Goal: Task Accomplishment & Management: Manage account settings

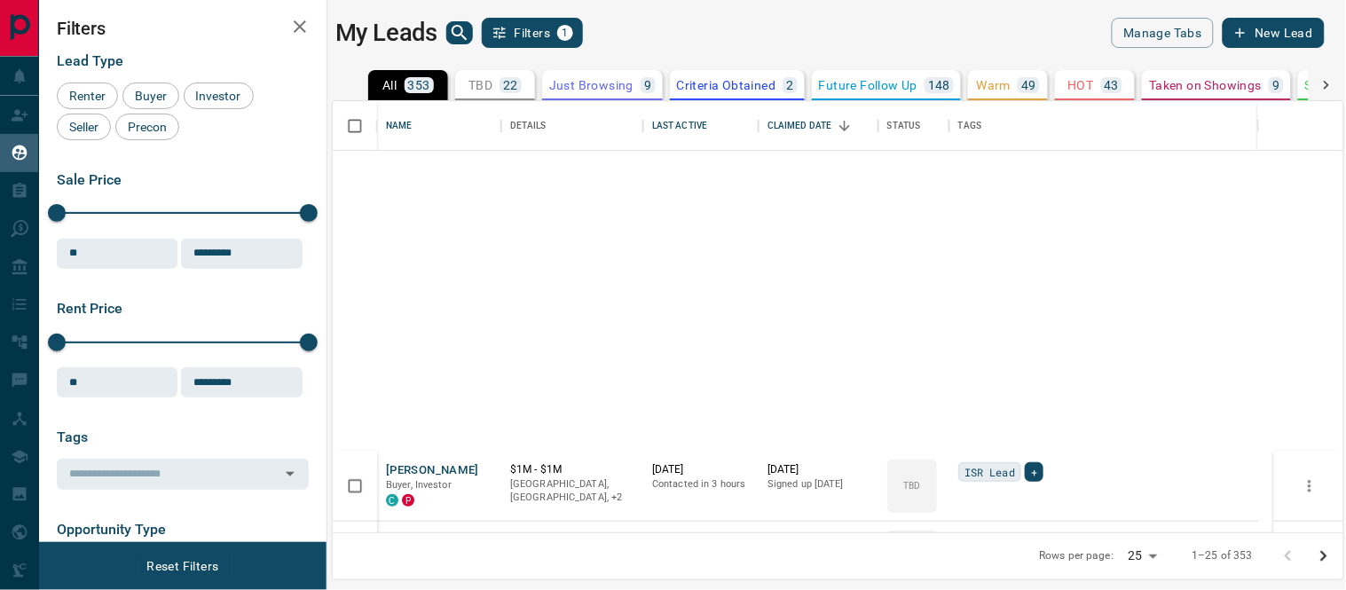
scroll to position [689, 0]
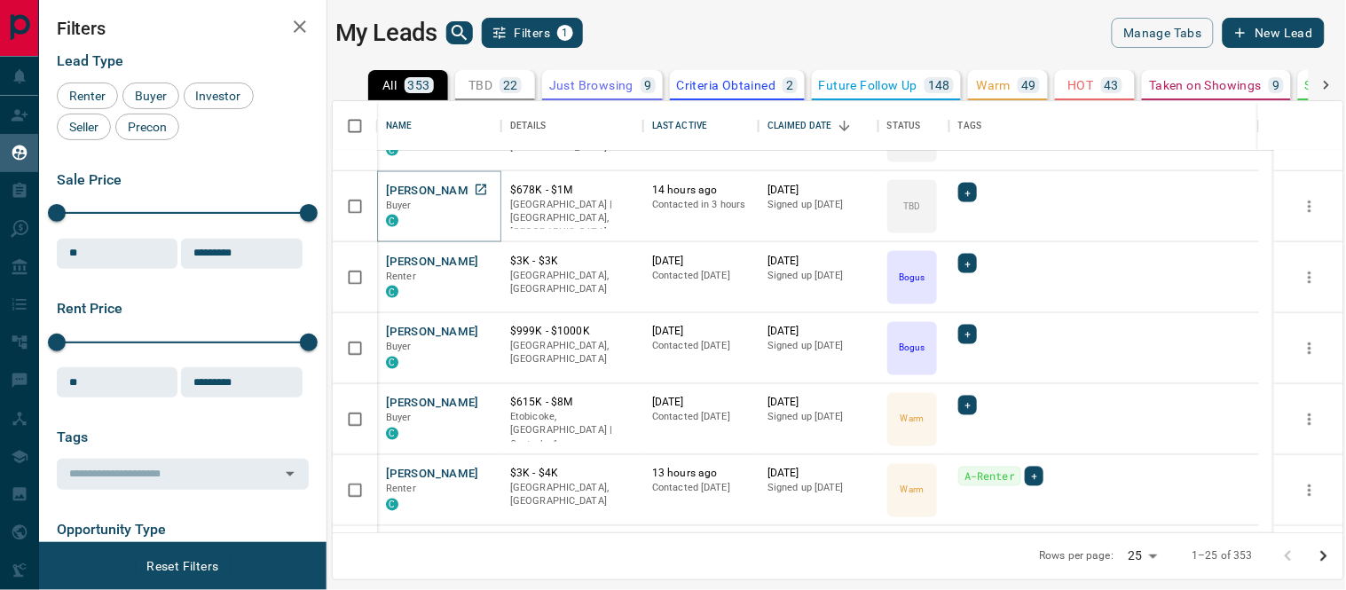
click at [394, 189] on button "[PERSON_NAME]" at bounding box center [432, 191] width 93 height 17
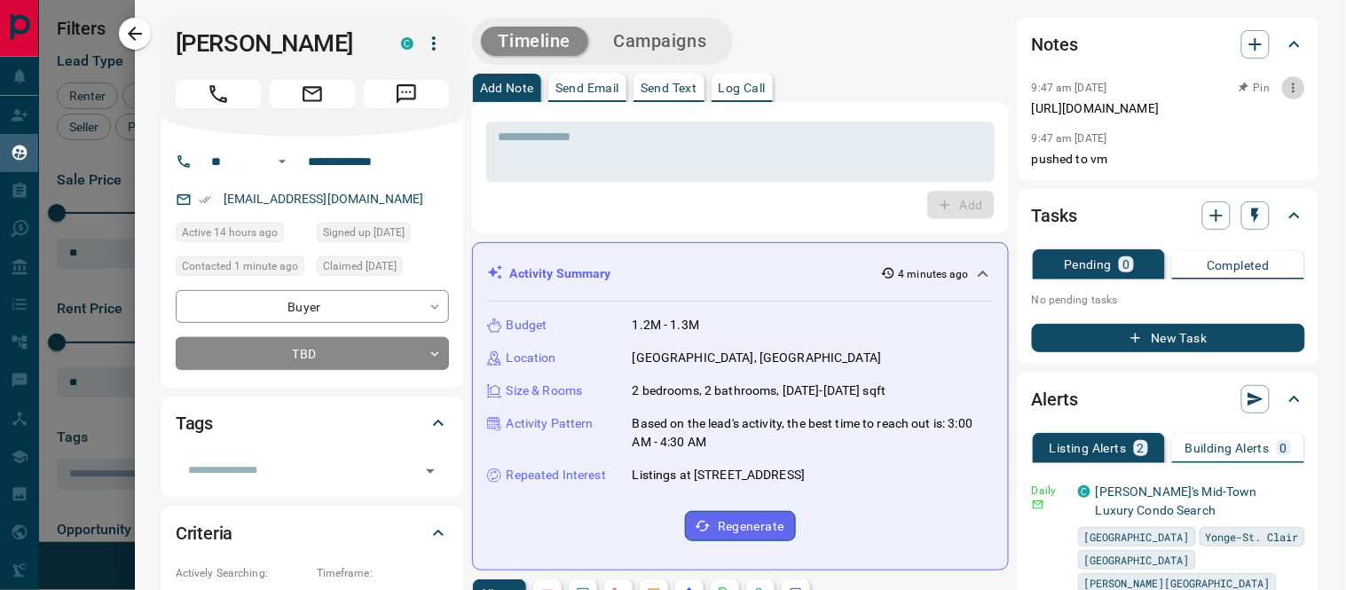
click at [1286, 89] on icon "button" at bounding box center [1293, 88] width 14 height 14
click at [1257, 120] on li "Edit" at bounding box center [1251, 119] width 78 height 27
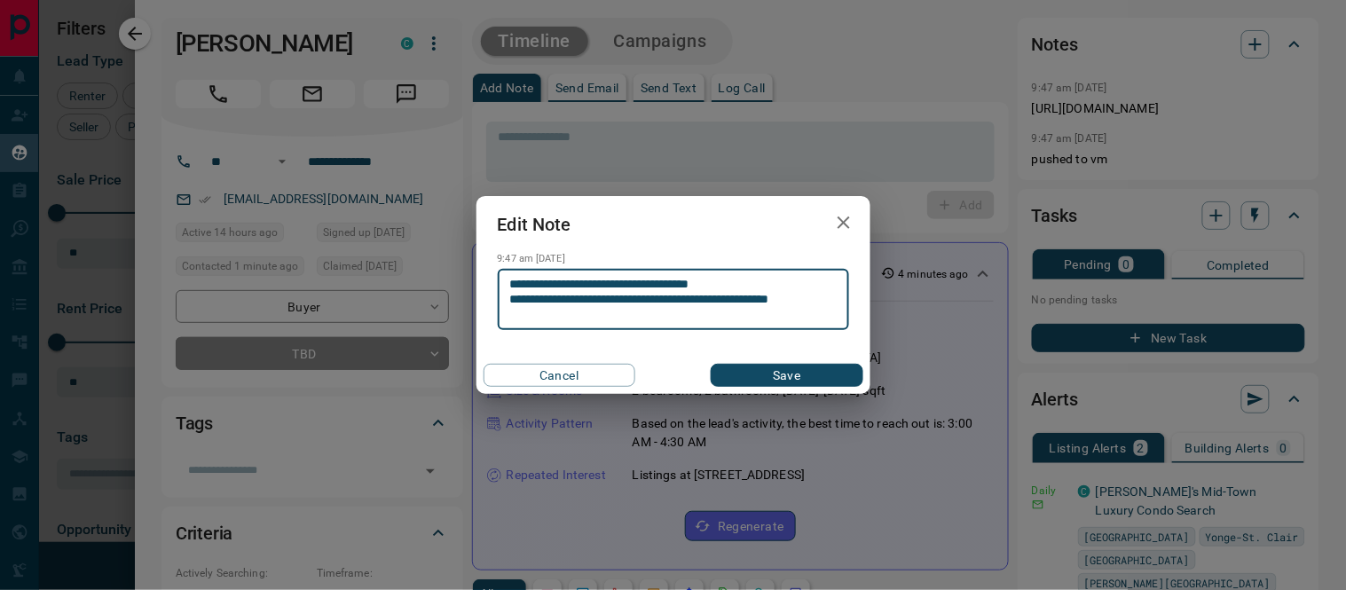
type textarea "**********"
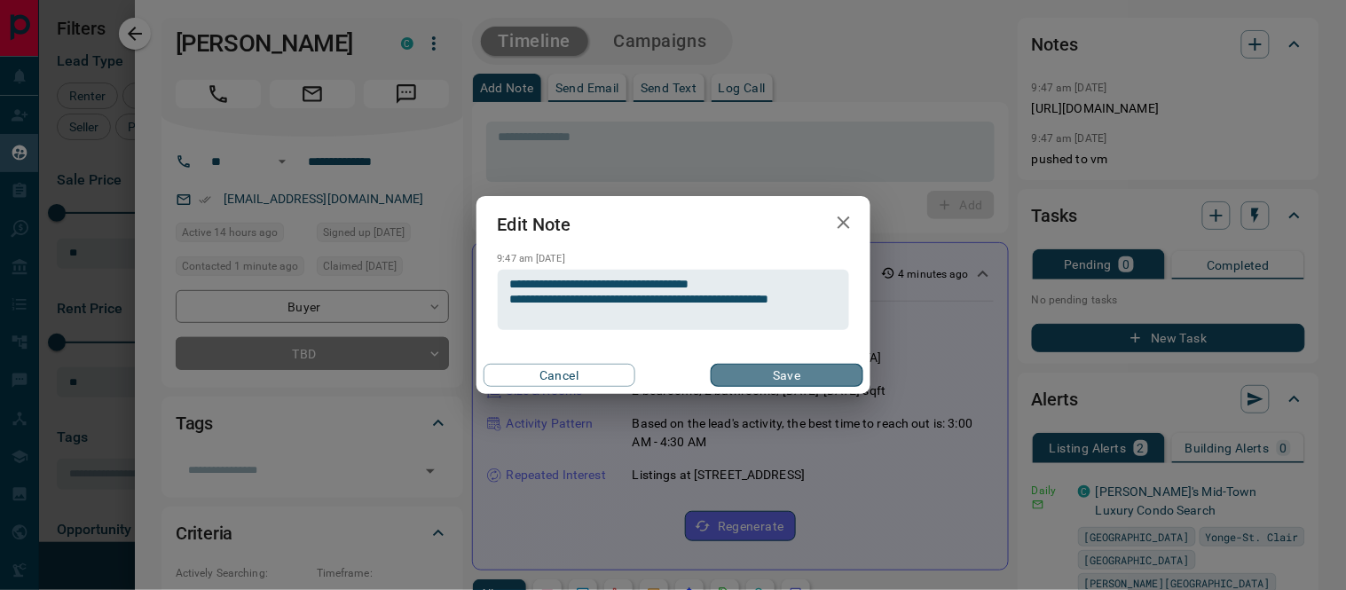
click at [768, 378] on button "Save" at bounding box center [787, 375] width 152 height 23
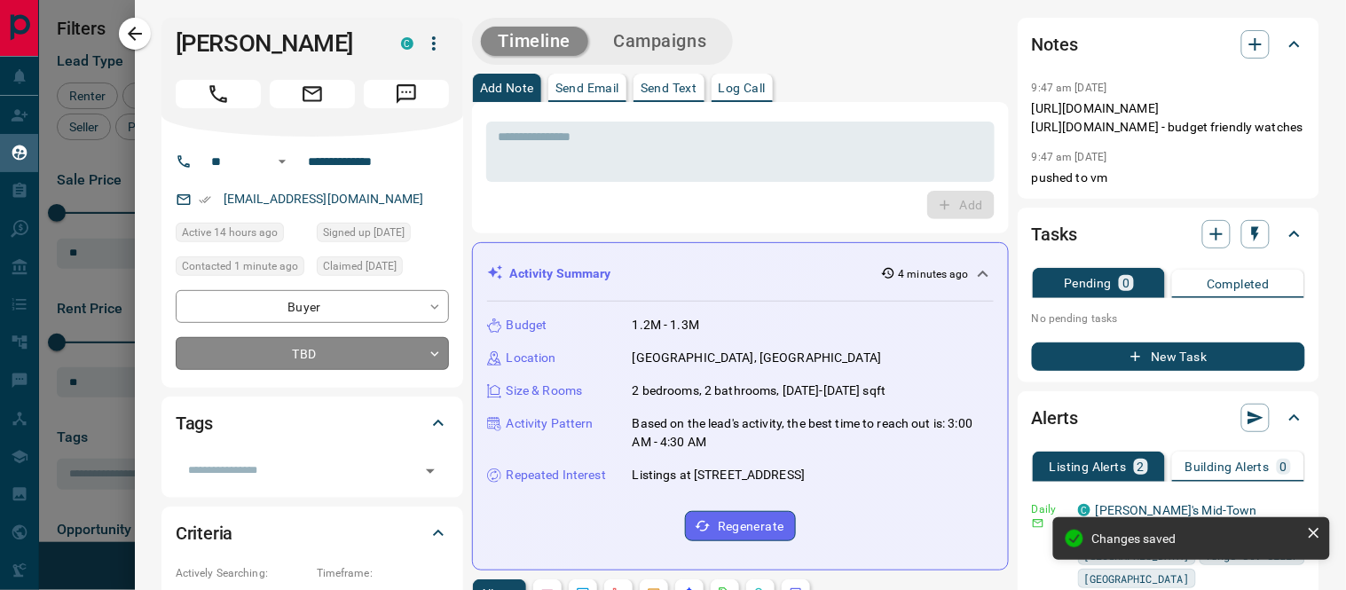
click at [432, 353] on body "Lead Transfers Claim Leads My Leads Tasks Opportunities Deals Campaigns Automat…" at bounding box center [673, 284] width 1346 height 568
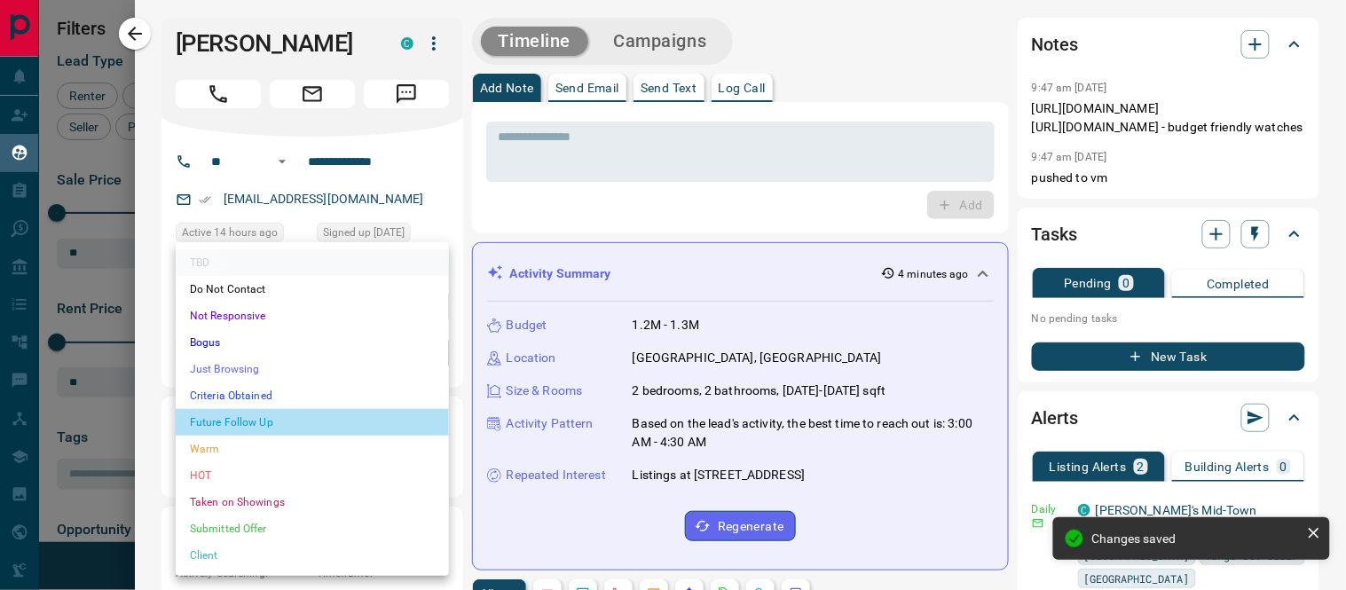
click at [246, 412] on li "Future Follow Up" at bounding box center [312, 422] width 273 height 27
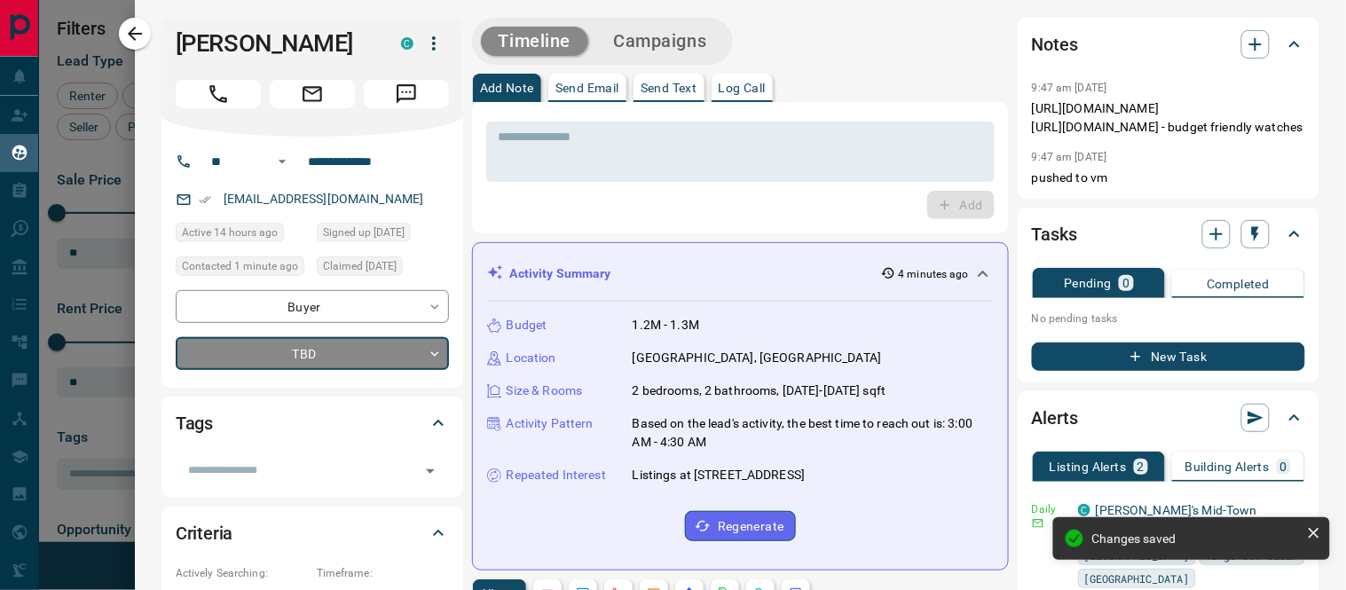
click at [648, 210] on div "Add" at bounding box center [740, 205] width 508 height 28
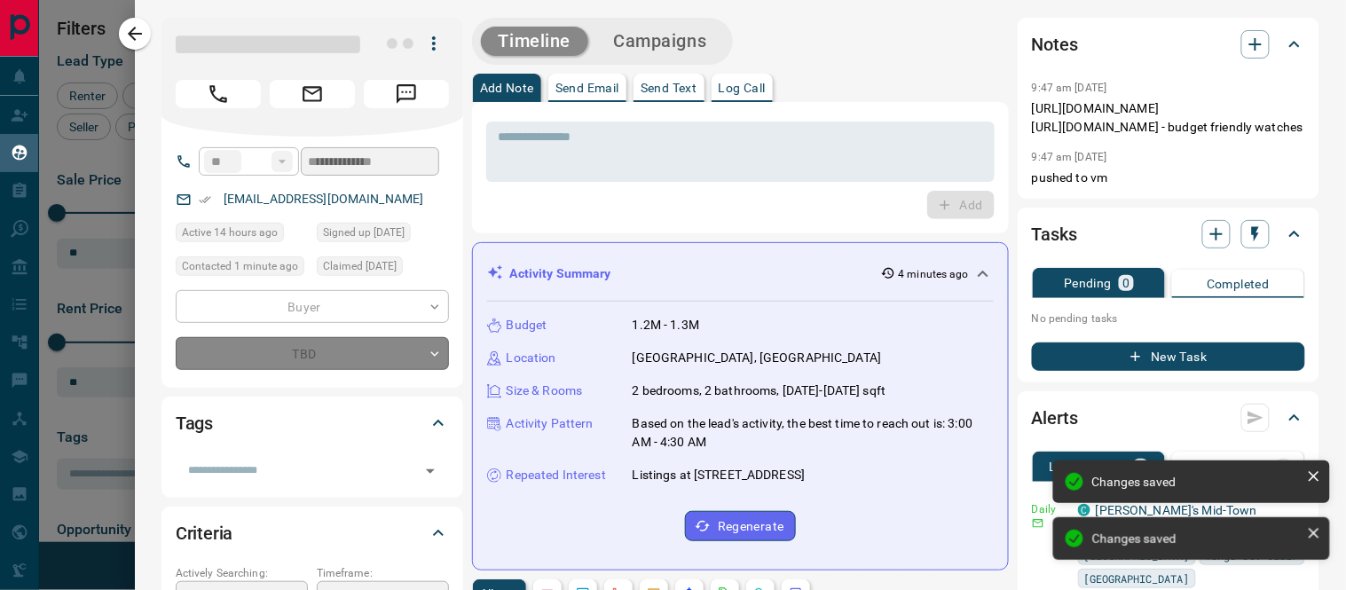
type input "*"
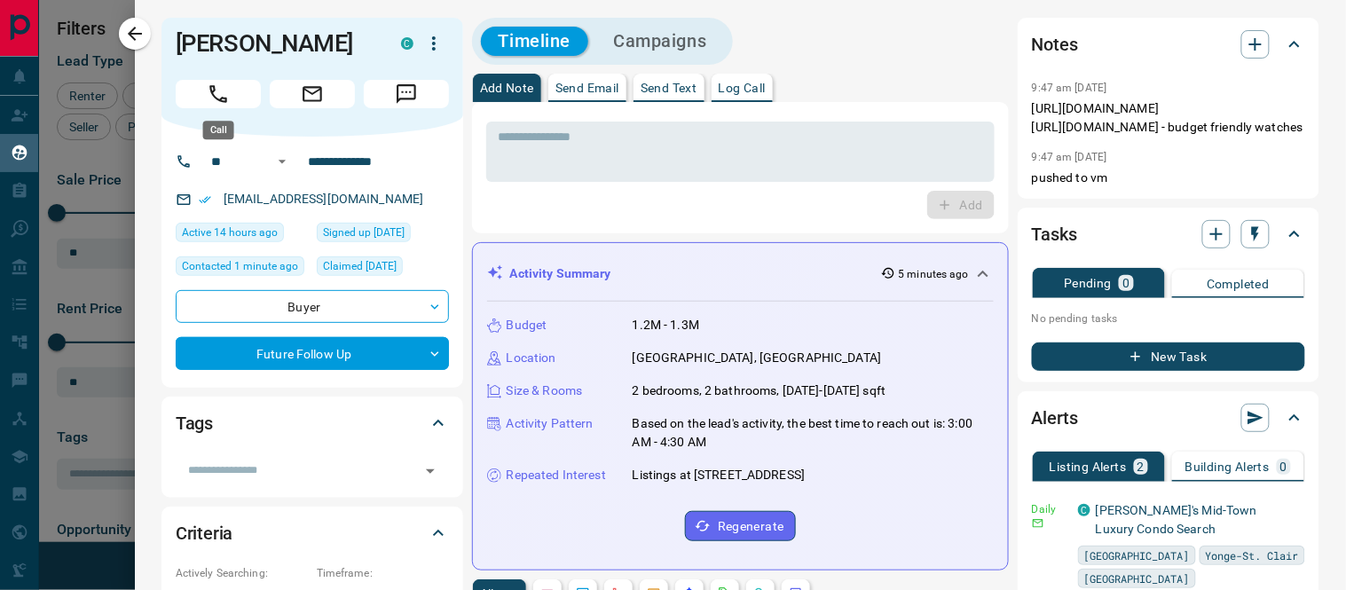
click at [217, 94] on icon "Call" at bounding box center [218, 93] width 23 height 23
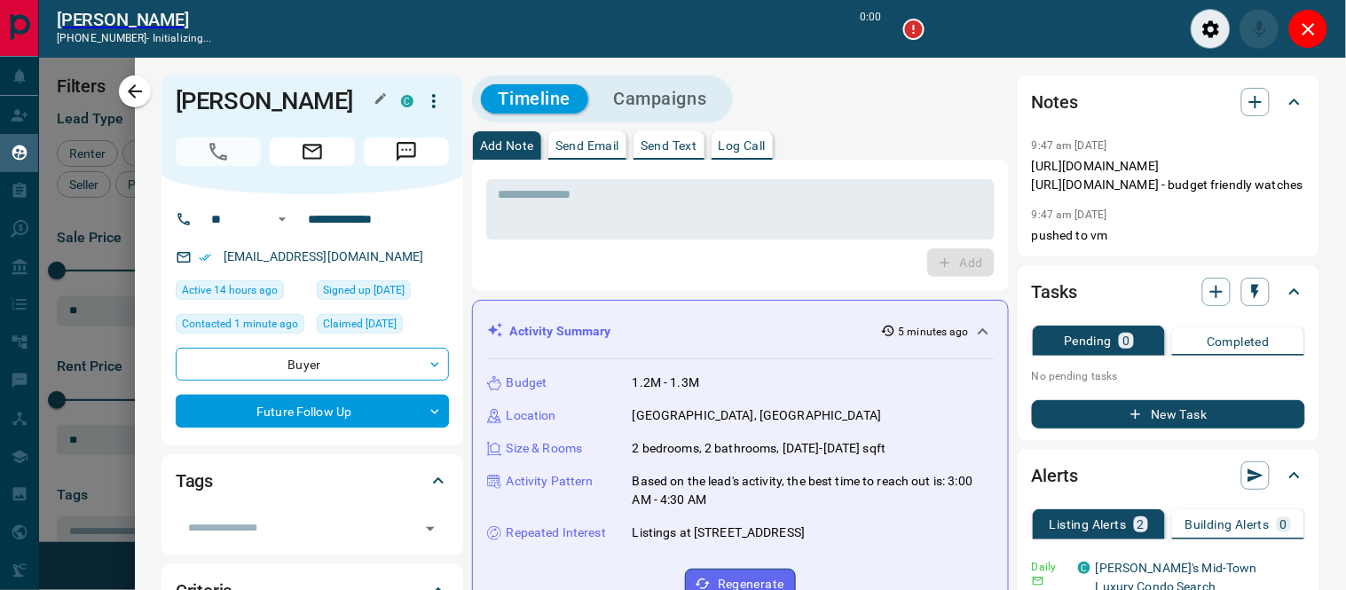
scroll to position [15, 15]
type input "*******"
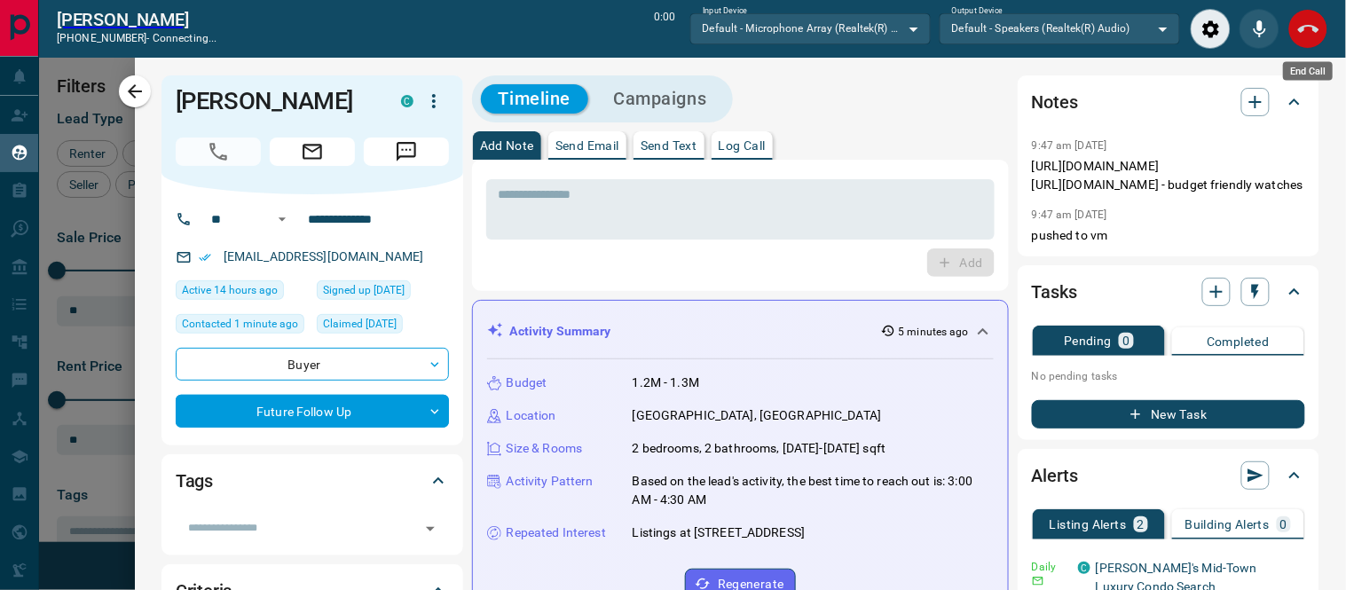
click at [1300, 29] on icon "End Call" at bounding box center [1308, 29] width 21 height 8
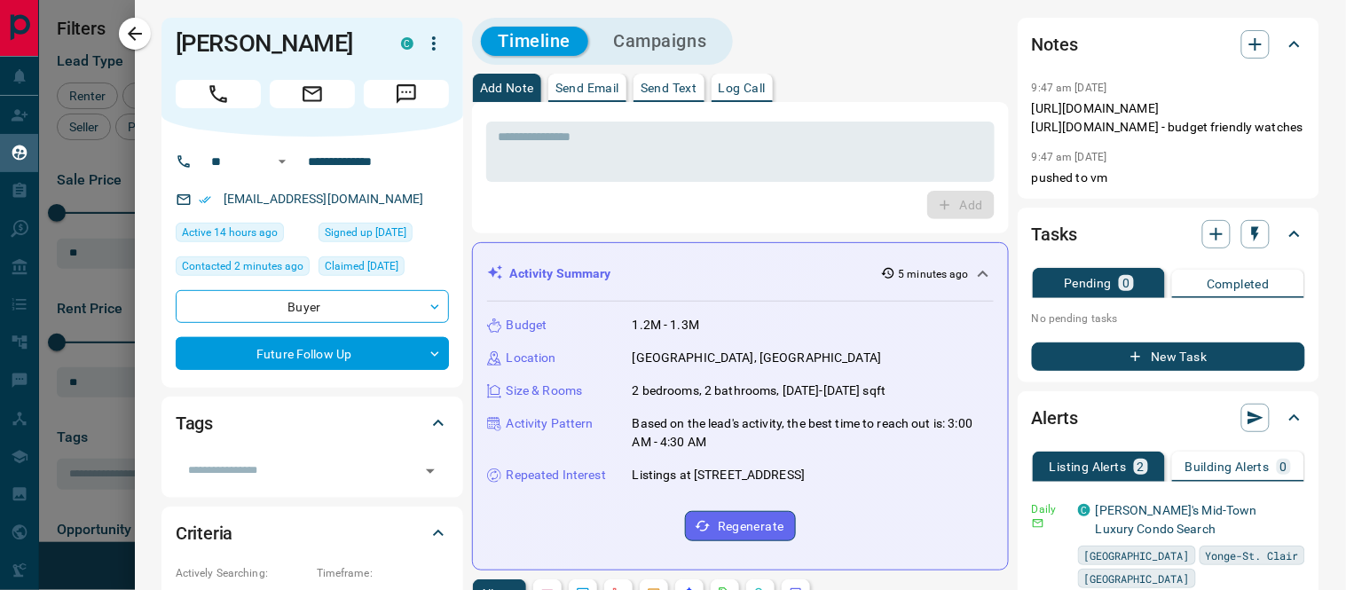
scroll to position [415, 995]
click at [133, 43] on icon "button" at bounding box center [134, 33] width 21 height 21
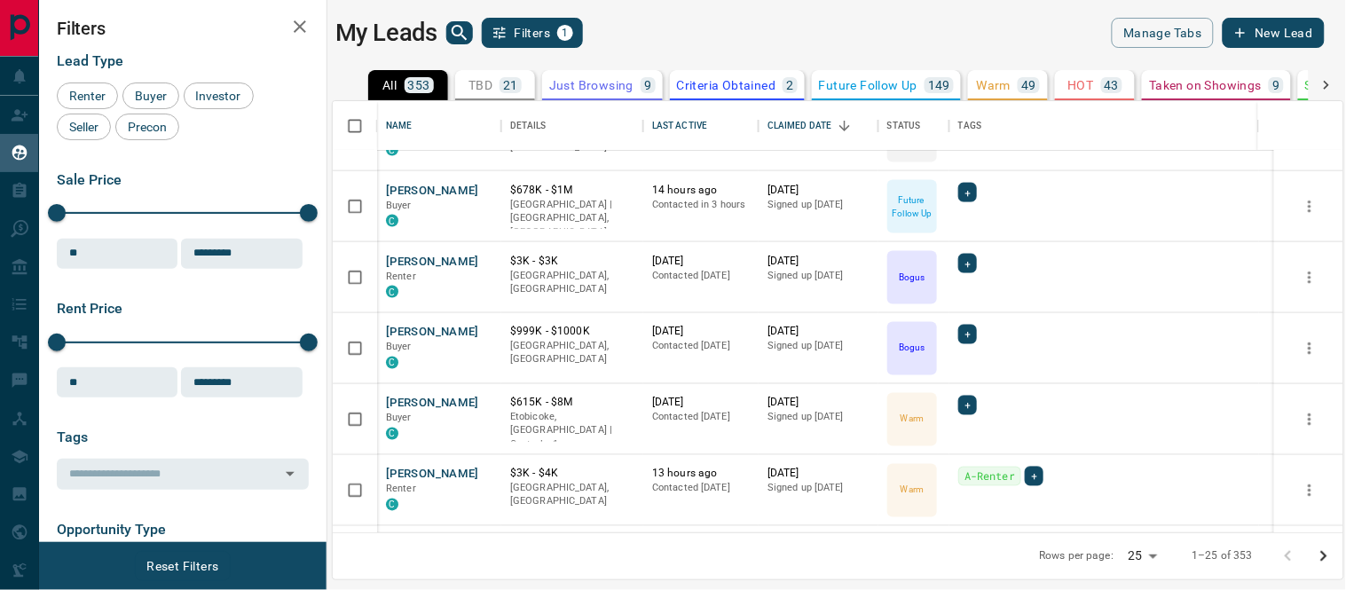
drag, startPoint x: 1336, startPoint y: 323, endPoint x: 1327, endPoint y: 296, distance: 28.1
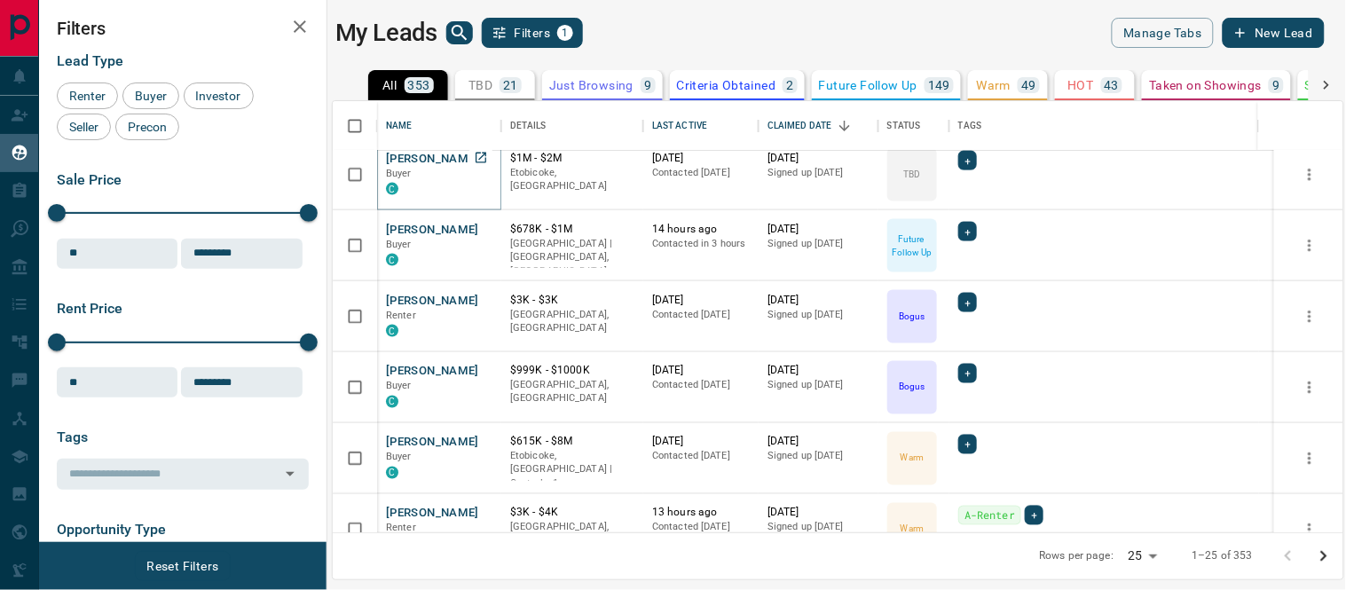
click at [409, 154] on button "[PERSON_NAME]" at bounding box center [432, 159] width 93 height 17
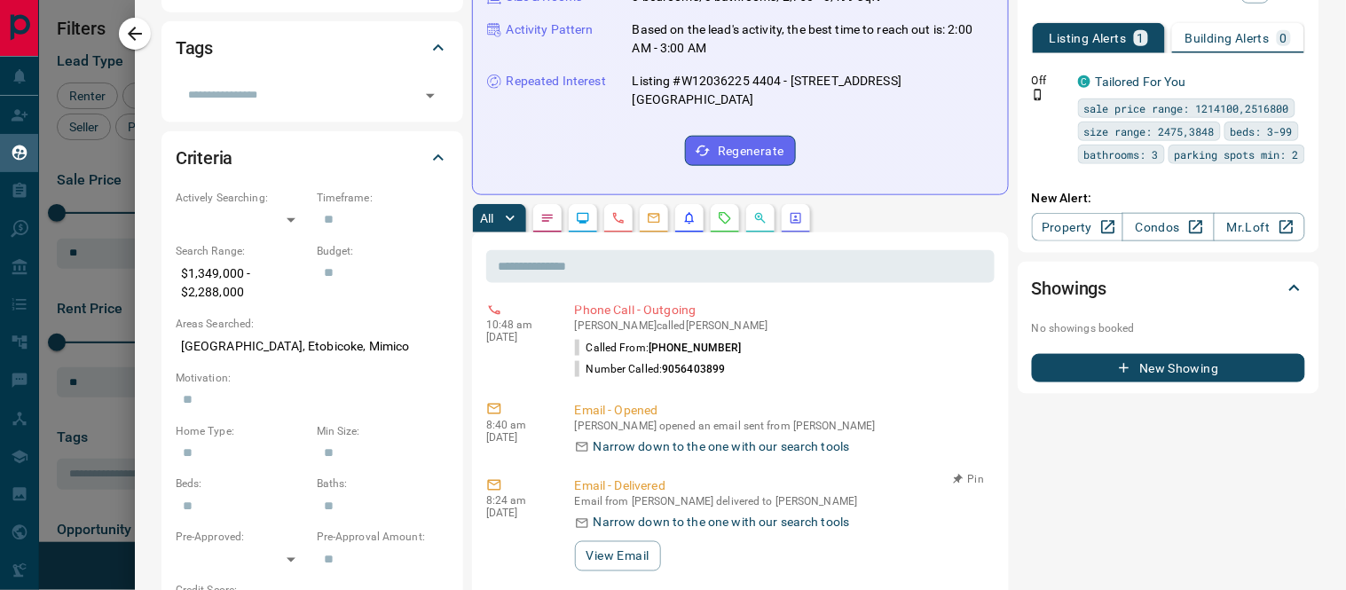
scroll to position [98, 0]
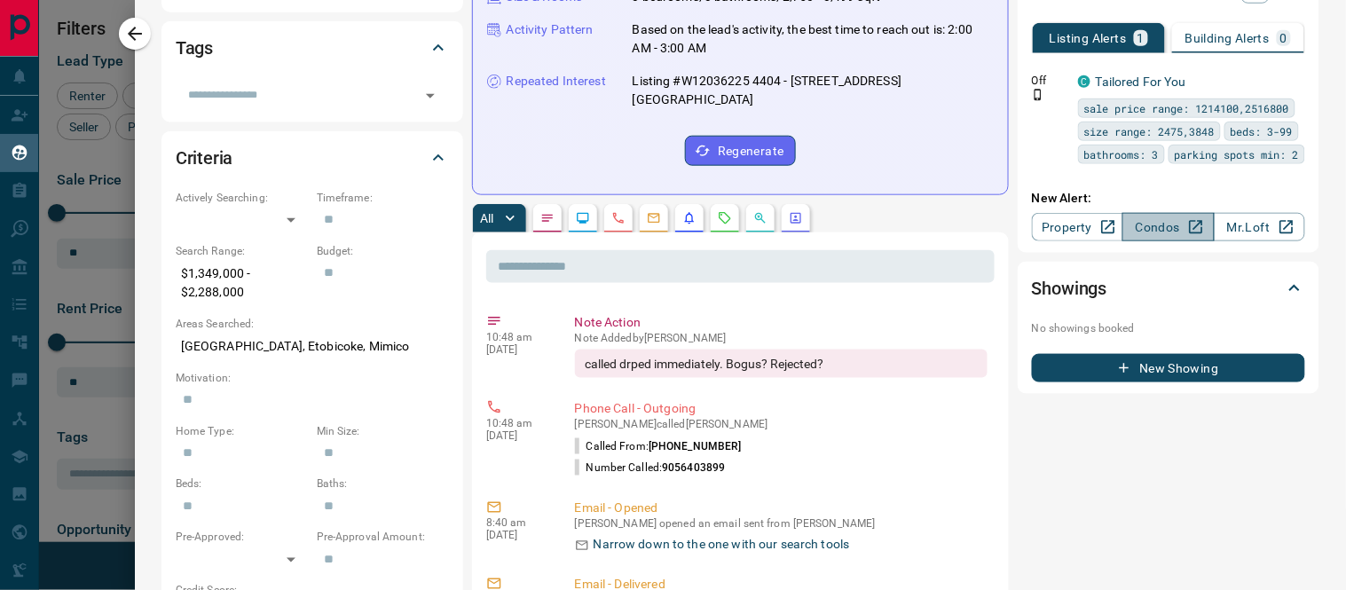
click at [1132, 227] on link "Condos" at bounding box center [1167, 227] width 91 height 28
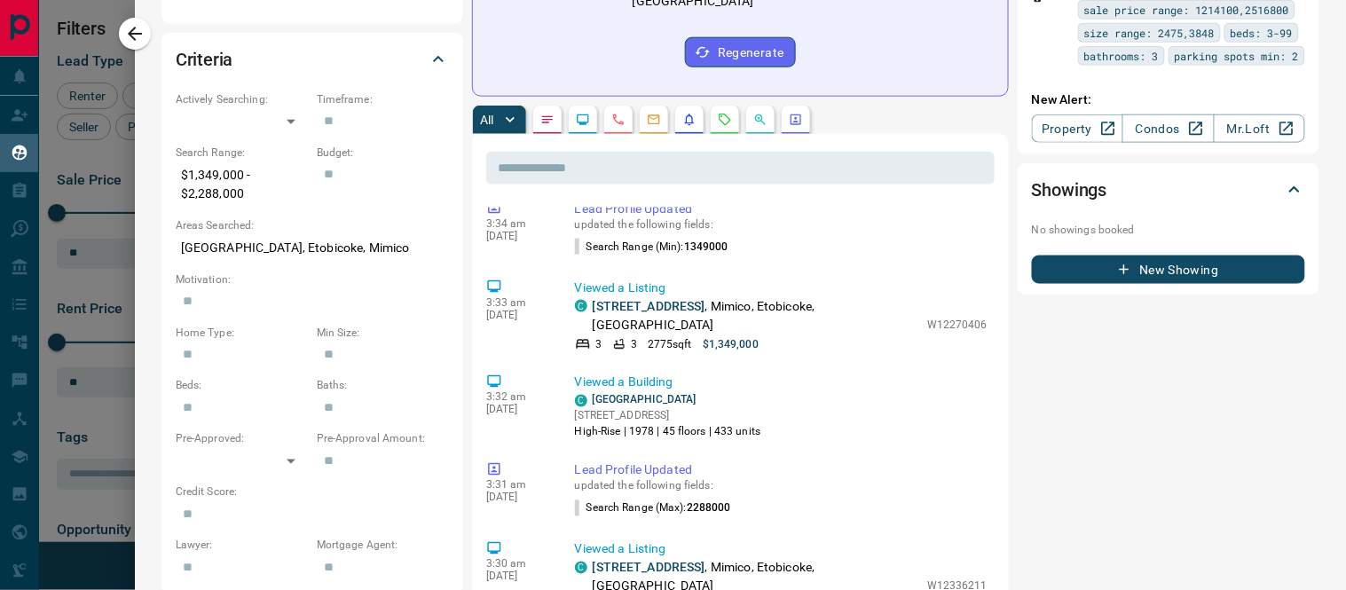
scroll to position [0, 0]
